Goal: Task Accomplishment & Management: Use online tool/utility

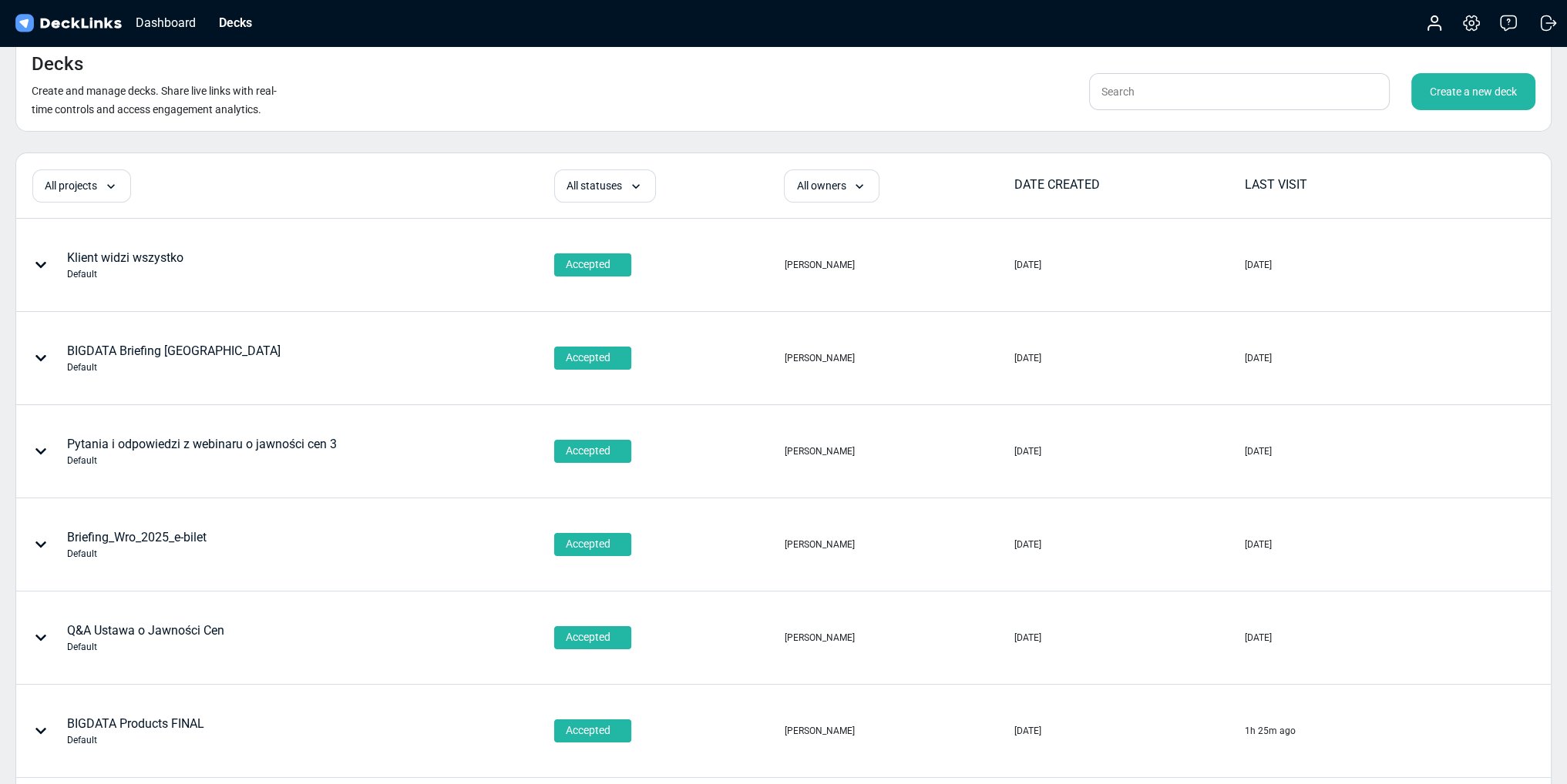
click at [113, 253] on div "Klient widzi wszystko Default" at bounding box center [125, 264] width 117 height 32
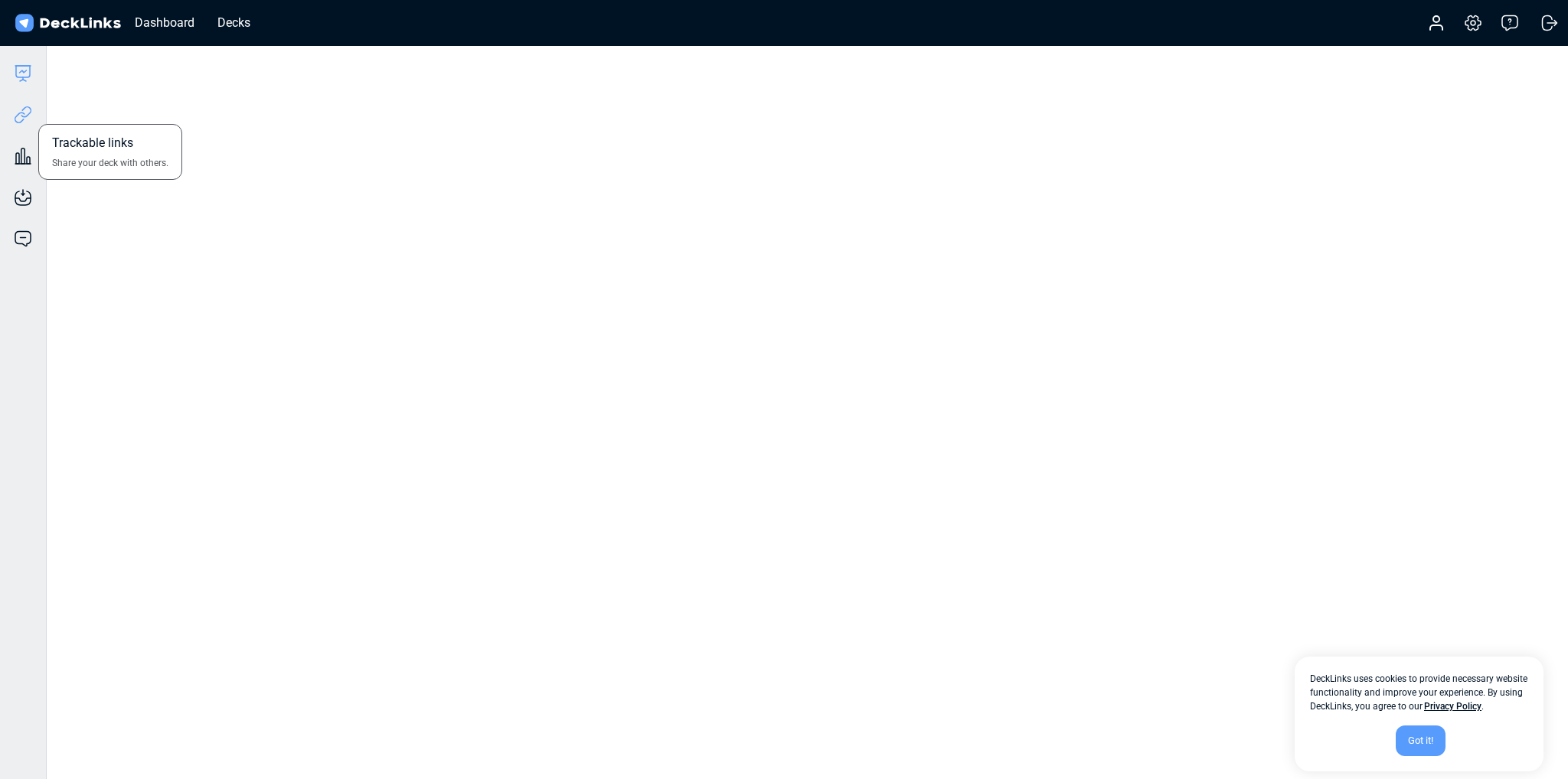
click at [17, 116] on icon at bounding box center [23, 115] width 19 height 19
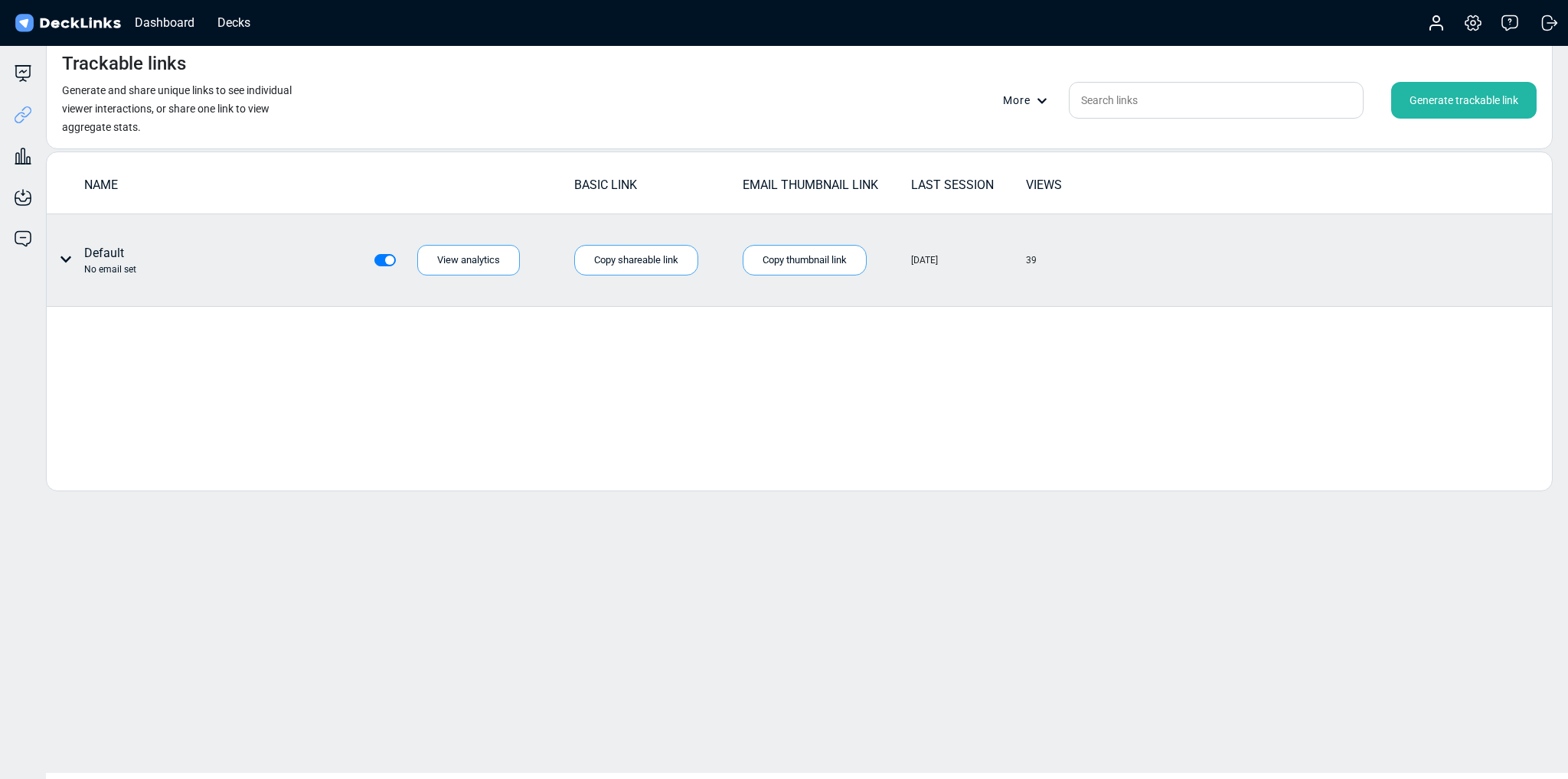
drag, startPoint x: 1055, startPoint y: 263, endPoint x: 1014, endPoint y: 259, distance: 41.2
click at [1014, 259] on tr "Default No email set View analytics Copy shareable link Copy thumbnail link Cop…" at bounding box center [798, 260] width 1504 height 93
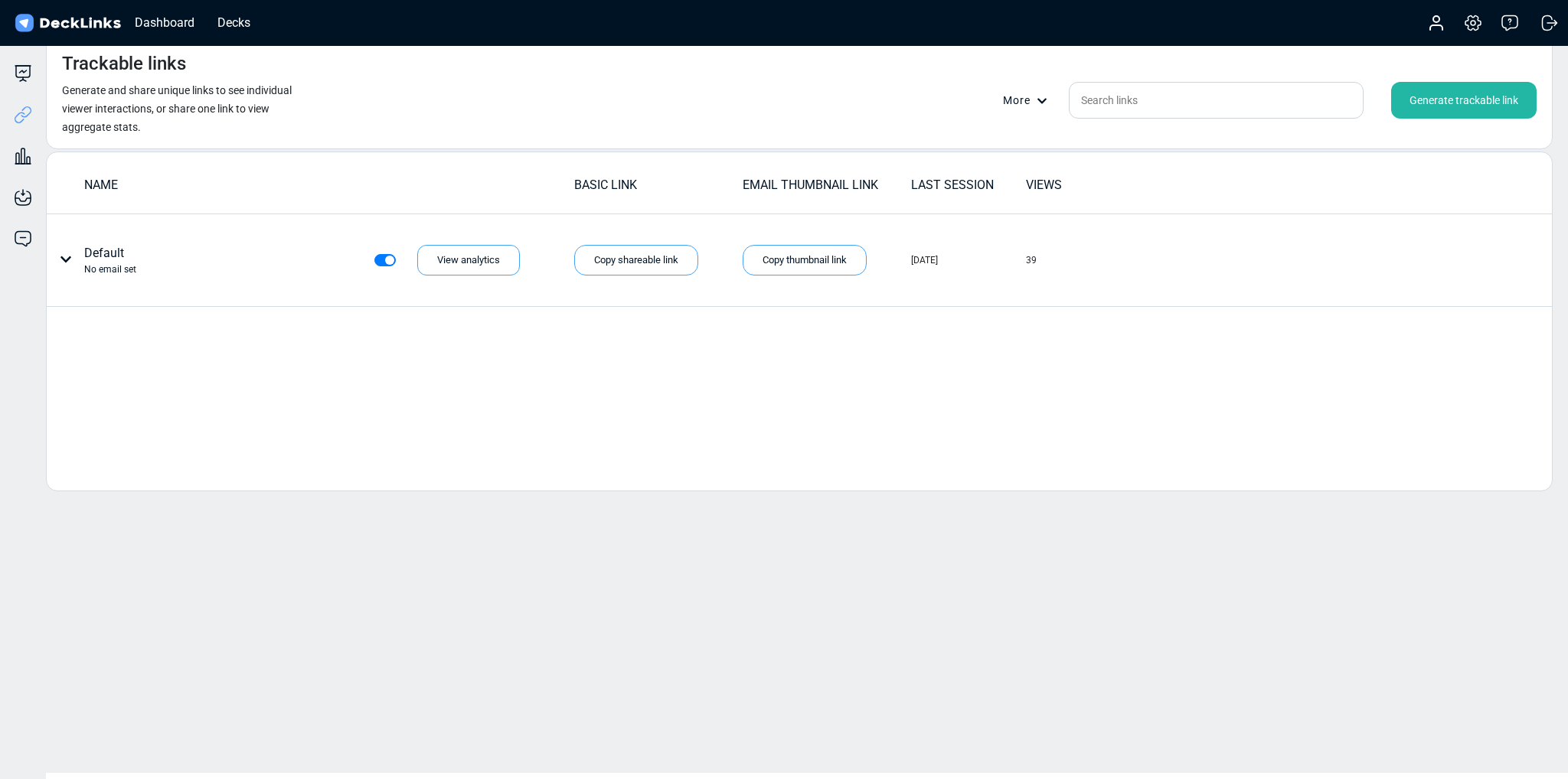
click at [20, 59] on div "Deck builder Manage the content of your deck. Trackable links Share your deck w…" at bounding box center [22, 435] width 46 height 779
click at [19, 68] on icon at bounding box center [23, 74] width 19 height 19
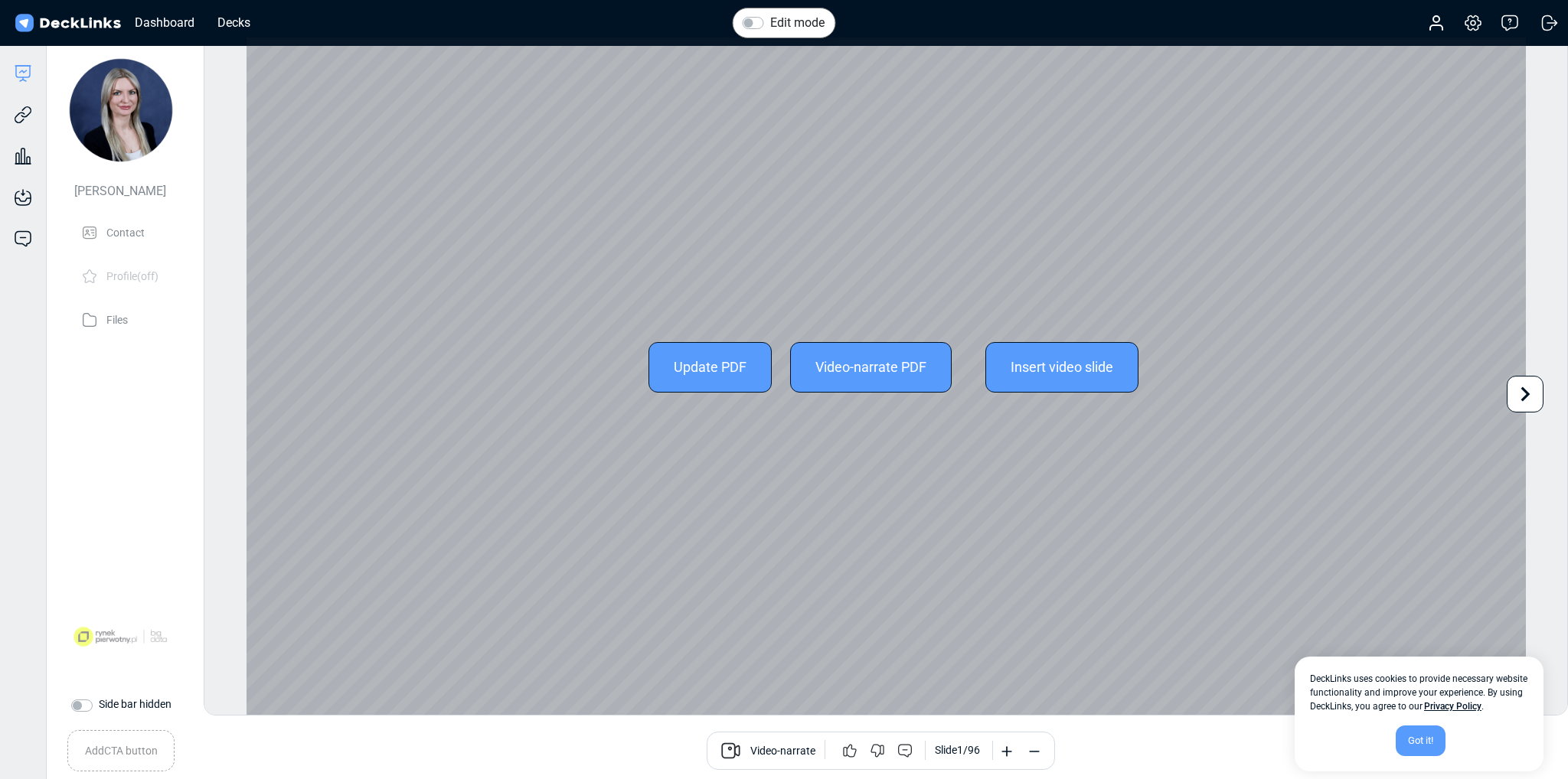
scroll to position [42, 0]
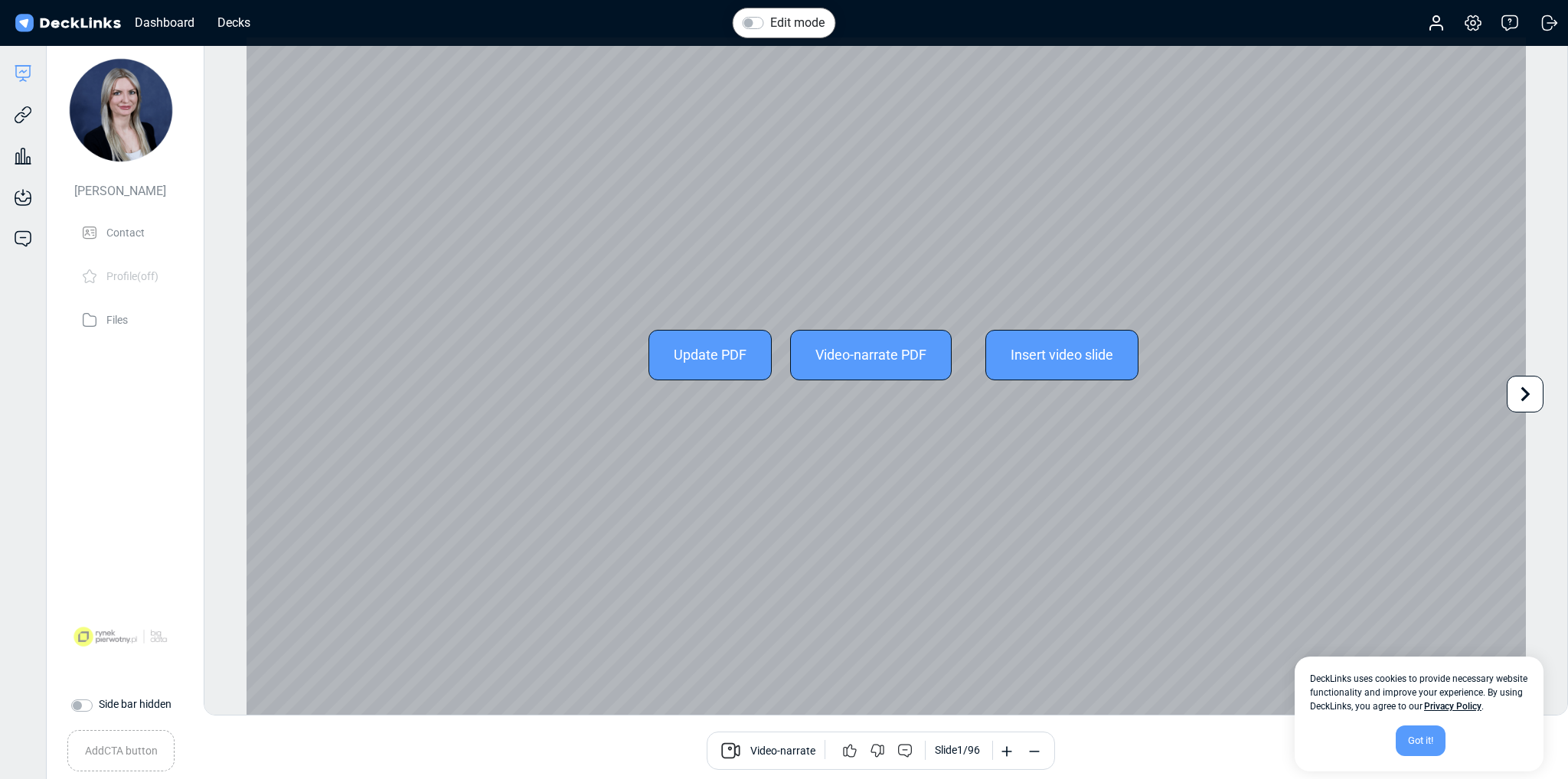
click at [1534, 392] on icon at bounding box center [1524, 394] width 29 height 29
click at [1534, 393] on icon at bounding box center [1524, 394] width 29 height 29
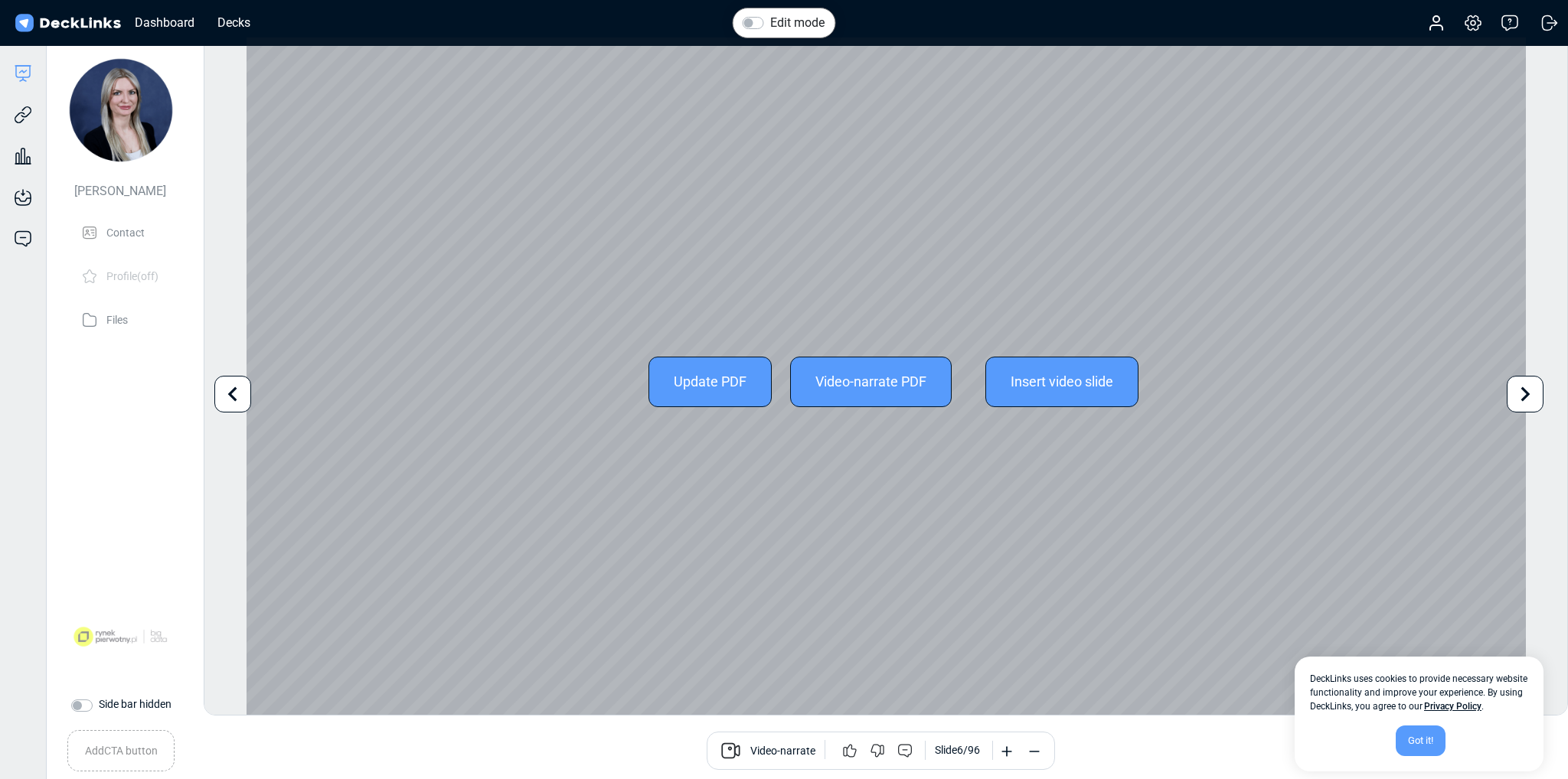
scroll to position [0, 0]
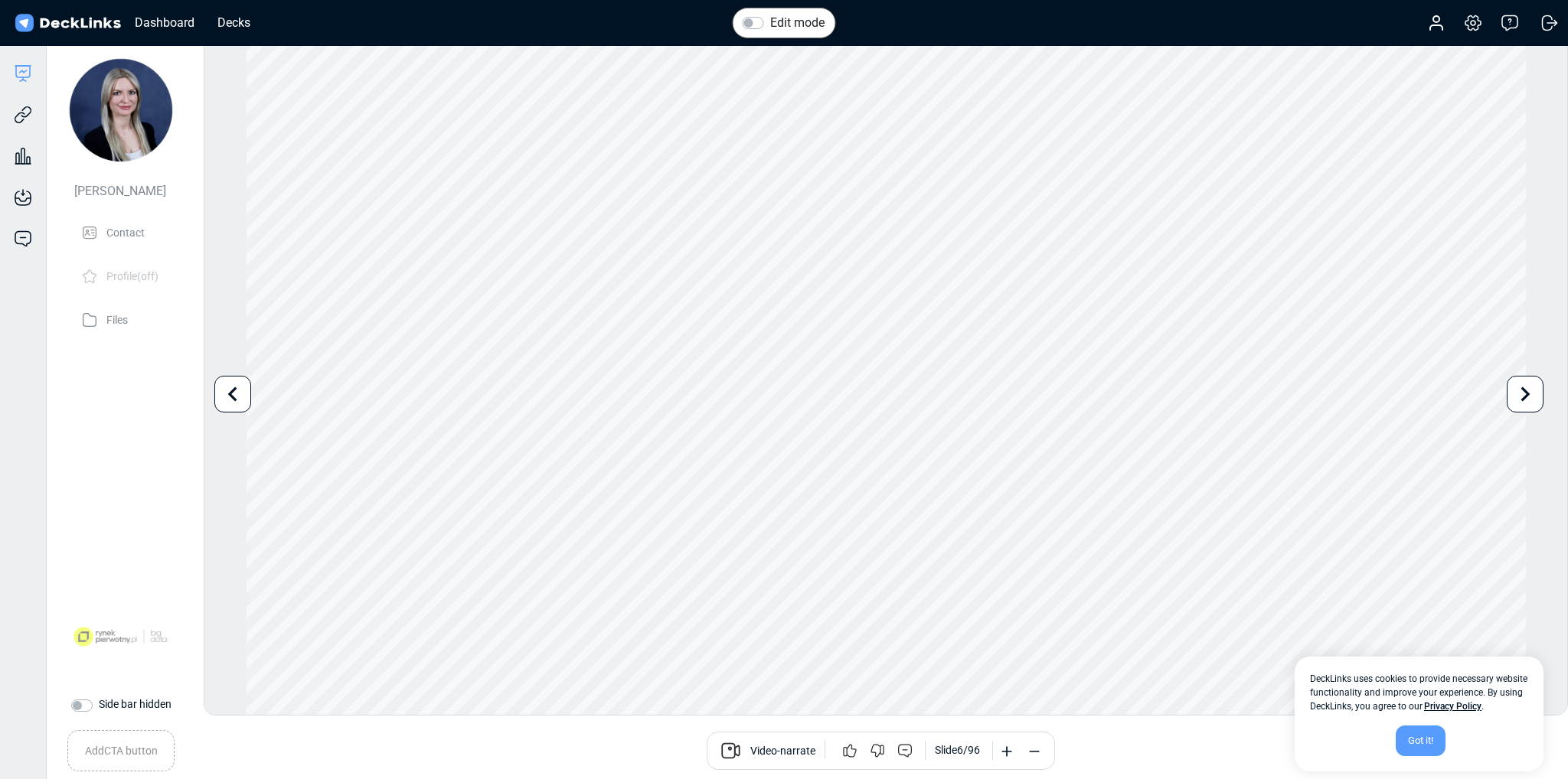
click at [70, 22] on img at bounding box center [67, 23] width 111 height 22
click at [86, 19] on img at bounding box center [67, 23] width 111 height 22
click at [20, 119] on icon at bounding box center [23, 115] width 19 height 19
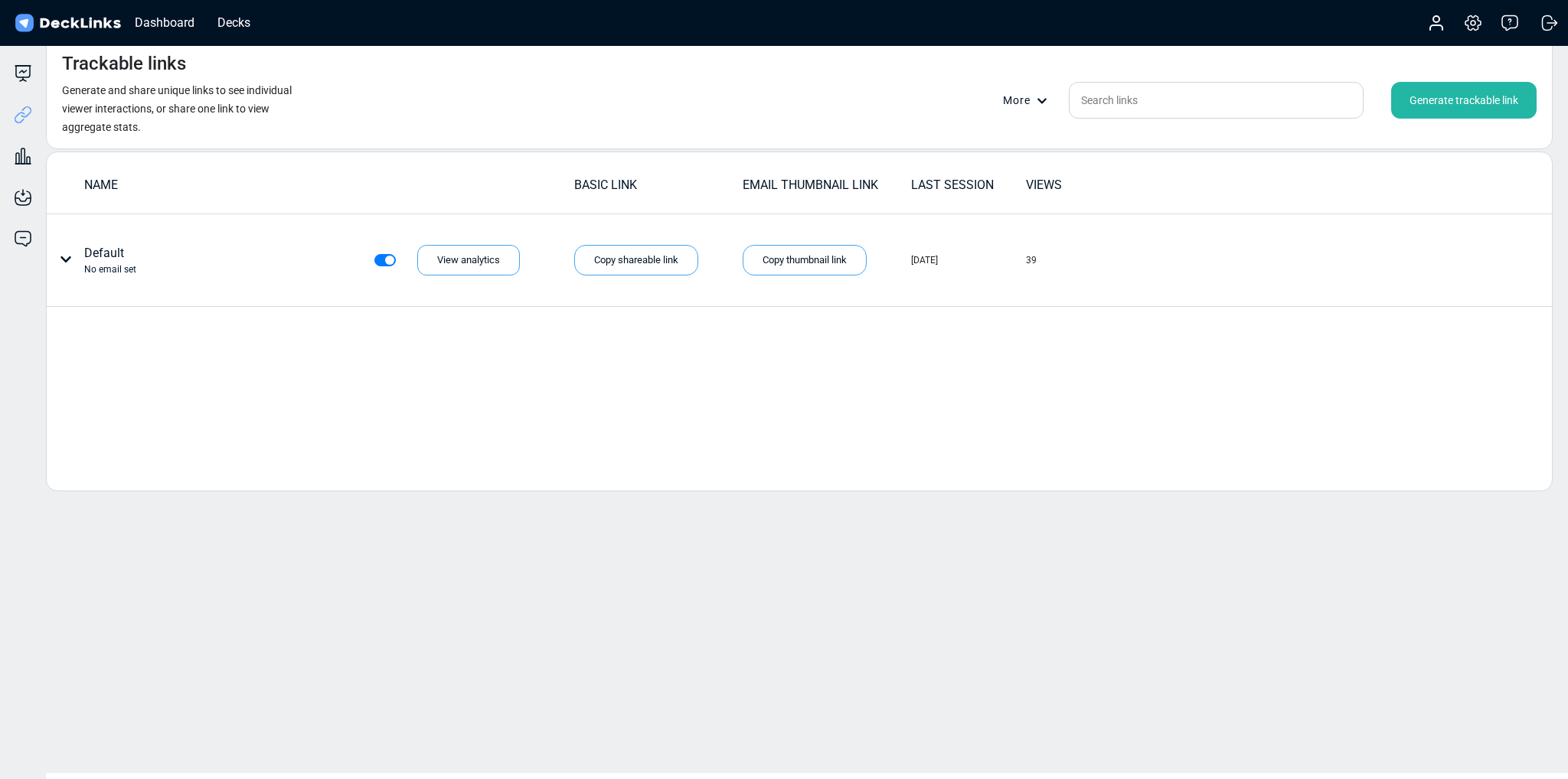
click at [401, 318] on div "NAME BASIC LINK EMAIL THUMBNAIL LINK LAST SESSION VIEWS Default No email set Vi…" at bounding box center [798, 321] width 1506 height 339
click at [680, 433] on div "NAME BASIC LINK EMAIL THUMBNAIL LINK LAST SESSION VIEWS Default No email set Vi…" at bounding box center [798, 321] width 1506 height 339
click at [963, 584] on div "Trackable links Generate and share unique links to see individual viewer intera…" at bounding box center [801, 405] width 1531 height 737
